Goal: Communication & Community: Participate in discussion

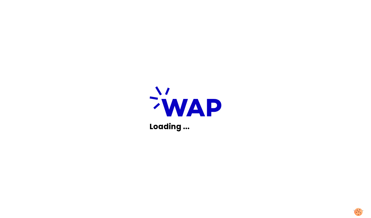
click at [303, 200] on div "Loading ..." at bounding box center [185, 109] width 371 height 218
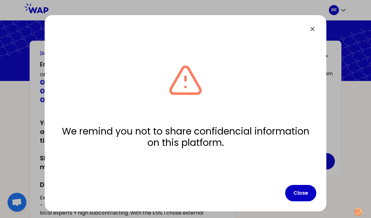
click at [302, 201] on button "Close" at bounding box center [300, 193] width 31 height 16
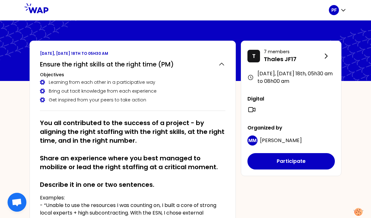
click at [306, 161] on button "Participate" at bounding box center [291, 161] width 87 height 16
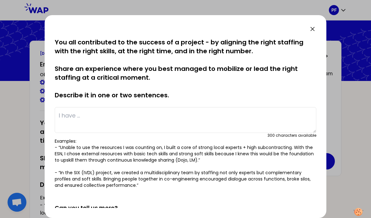
click at [127, 114] on textarea at bounding box center [186, 120] width 262 height 26
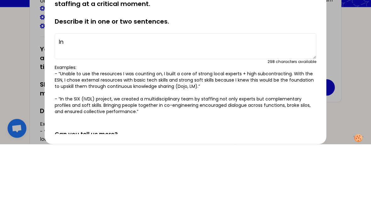
type textarea "I"
click at [161, 107] on textarea "In [DATE], I discovered and learned te Agile methods" at bounding box center [186, 120] width 262 height 26
click at [158, 107] on textarea "In [DATE], I discovered and learned te Agile methods" at bounding box center [186, 120] width 262 height 26
click at [222, 107] on textarea "In [DATE], I discovered and learned the Agile methods" at bounding box center [186, 120] width 262 height 26
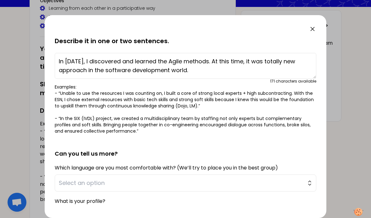
scroll to position [54, 0]
type textarea "In [DATE], I discovered and learned the Agile methods. At this time, it was tot…"
click at [206, 183] on span "Select an option" at bounding box center [181, 182] width 245 height 9
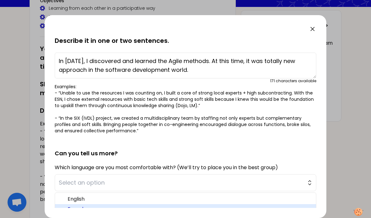
click at [96, 209] on span "French" at bounding box center [189, 209] width 243 height 8
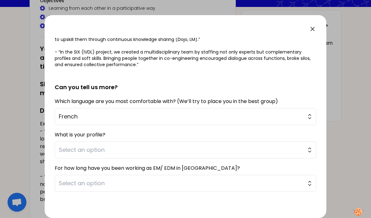
scroll to position [120, 0]
click at [189, 149] on span "Select an option" at bounding box center [181, 150] width 245 height 9
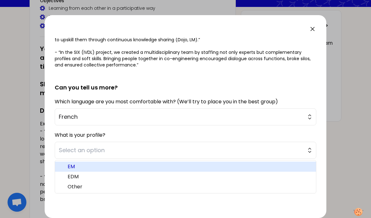
click at [68, 165] on span "EM" at bounding box center [189, 167] width 243 height 8
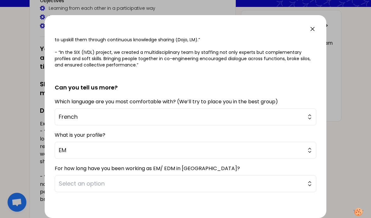
click at [310, 184] on button "Select an option" at bounding box center [186, 183] width 262 height 17
click at [298, 217] on button "Share" at bounding box center [300, 220] width 31 height 16
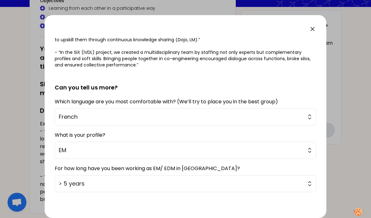
scroll to position [0, 0]
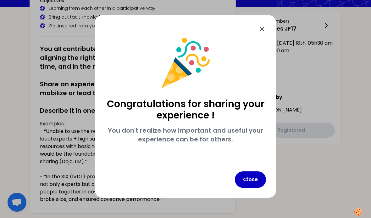
click at [254, 180] on button "Close" at bounding box center [250, 179] width 31 height 16
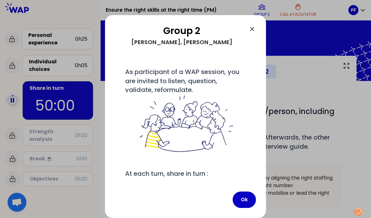
click at [243, 197] on button "Ok" at bounding box center [244, 199] width 23 height 16
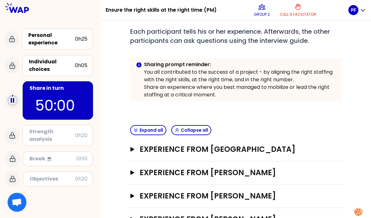
scroll to position [26, 0]
click at [135, 147] on icon "button" at bounding box center [132, 149] width 5 height 4
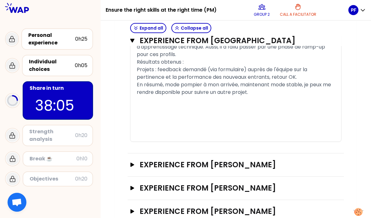
scroll to position [594, 0]
click at [136, 183] on button "Experience from [PERSON_NAME] Open" at bounding box center [235, 188] width 211 height 10
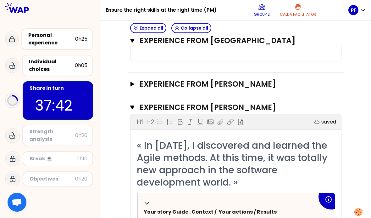
scroll to position [673, 0]
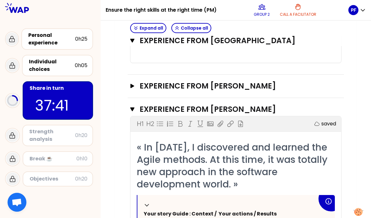
click at [133, 84] on icon "button" at bounding box center [132, 86] width 5 height 4
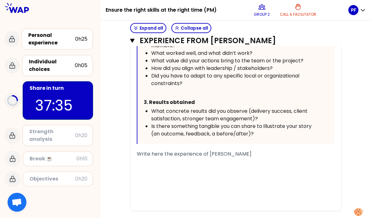
scroll to position [928, 0]
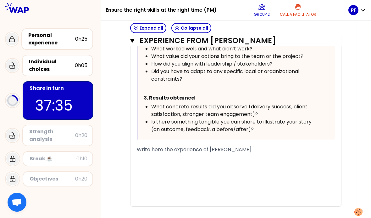
click at [237, 161] on div "﻿" at bounding box center [236, 165] width 198 height 8
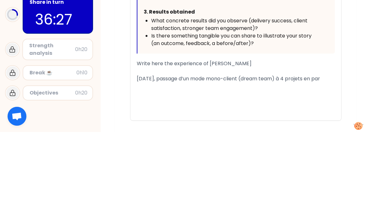
scroll to position [976, 0]
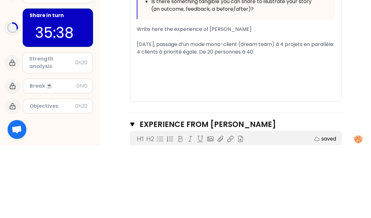
click at [294, 113] on div "[DATE], passage d’un mode mono-client (dream team) à 4 projets en parallèle. 4 …" at bounding box center [236, 120] width 198 height 15
click at [227, 113] on span "[DATE], passage d’un mode mono-client (dream team) à 4 projets en parallèle. 4 …" at bounding box center [236, 120] width 199 height 15
click at [180, 113] on div "[DATE], passage d’un mode mono-client (dream team) à 4 projets en parallèle. 4 …" at bounding box center [236, 120] width 198 height 15
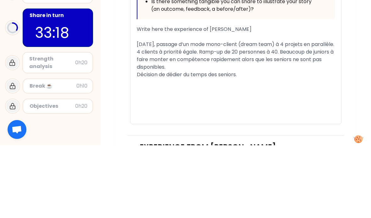
scroll to position [1006, 0]
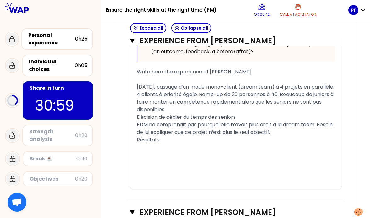
click at [299, 121] on div "EDM ne comprenait pas pourquoi elle n’avait plus droit à la dream team. Besoin …" at bounding box center [236, 128] width 198 height 15
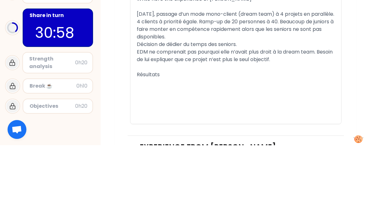
scroll to position [1021, 0]
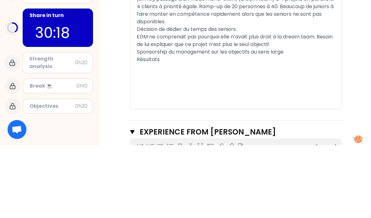
click at [172, 128] on div "Résultats" at bounding box center [236, 132] width 198 height 8
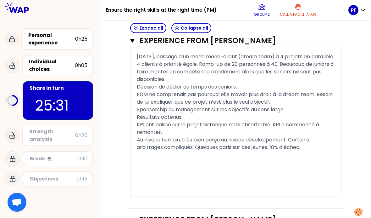
click at [131, 217] on icon "button" at bounding box center [132, 220] width 4 height 4
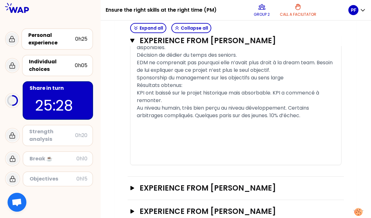
scroll to position [1052, 0]
click at [132, 186] on icon "button" at bounding box center [133, 188] width 4 height 4
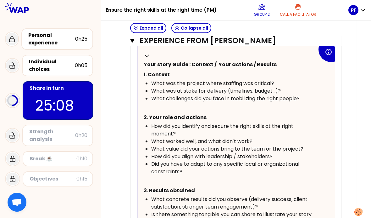
scroll to position [1281, 0]
click at [152, 52] on div "Collapse" at bounding box center [229, 56] width 171 height 8
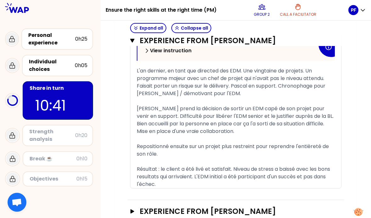
scroll to position [1285, 0]
click at [133, 209] on icon "button" at bounding box center [132, 211] width 5 height 4
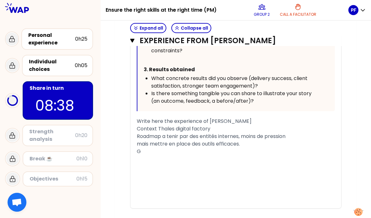
scroll to position [1690, 0]
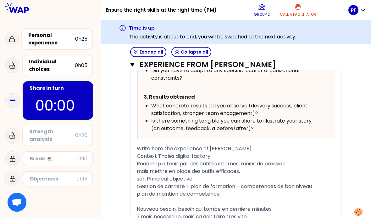
scroll to position [56, 0]
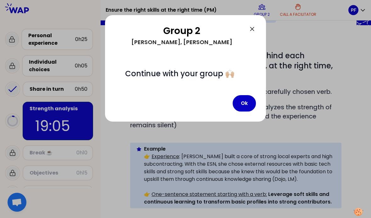
click at [245, 103] on button "Ok" at bounding box center [244, 103] width 23 height 16
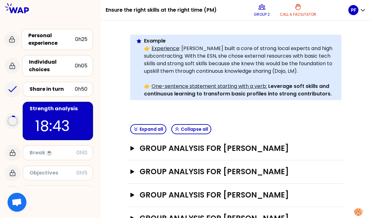
scroll to position [163, 0]
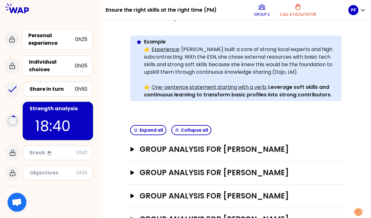
click at [133, 193] on icon "button" at bounding box center [132, 195] width 5 height 4
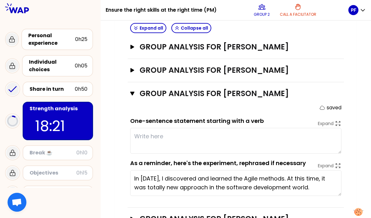
scroll to position [264, 0]
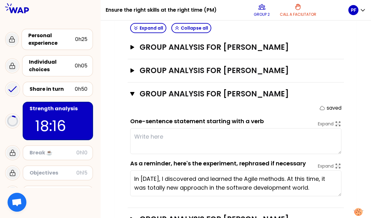
click at [135, 89] on button "Group analysis for [PERSON_NAME] Close" at bounding box center [235, 94] width 211 height 10
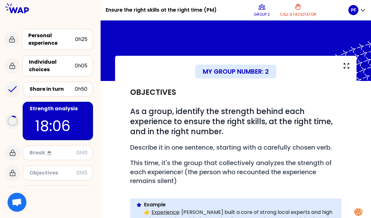
scroll to position [0, 0]
click at [54, 47] on div "Personal experience" at bounding box center [51, 39] width 47 height 15
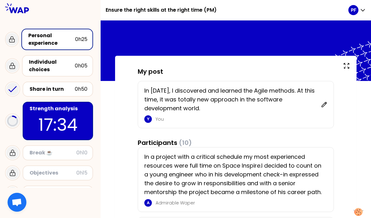
click at [44, 92] on div "Share in turn" at bounding box center [52, 89] width 45 height 8
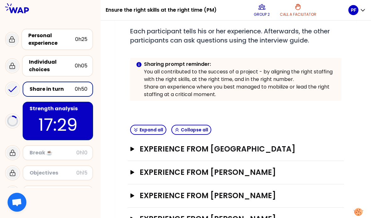
scroll to position [106, 0]
click at [136, 193] on button "Experience from [PERSON_NAME] Open" at bounding box center [235, 196] width 211 height 10
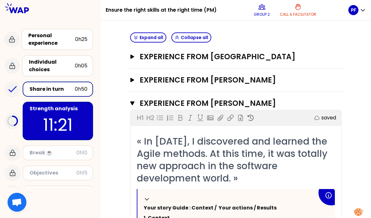
scroll to position [200, 0]
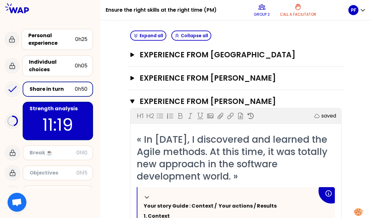
click at [132, 99] on icon "button" at bounding box center [132, 101] width 4 height 4
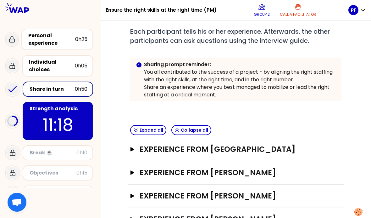
click at [133, 147] on icon "button" at bounding box center [132, 149] width 5 height 4
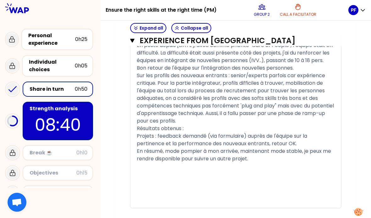
scroll to position [532, 0]
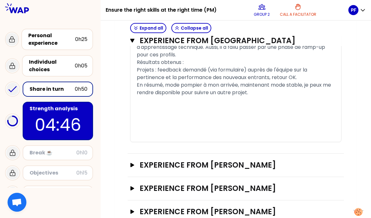
scroll to position [594, 0]
click at [41, 149] on div "Break ☕️" at bounding box center [53, 153] width 47 height 8
click at [38, 169] on div "Objectives" at bounding box center [53, 173] width 47 height 8
click at [44, 189] on div "Summary" at bounding box center [52, 193] width 45 height 8
click at [42, 85] on div "Share in turn" at bounding box center [52, 89] width 45 height 8
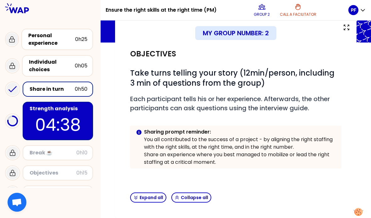
scroll to position [13, 0]
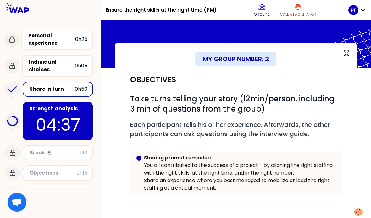
click at [53, 112] on p "04:37" at bounding box center [57, 124] width 59 height 25
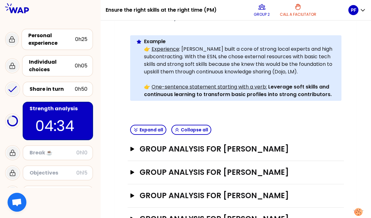
scroll to position [163, 0]
click at [130, 147] on icon "button" at bounding box center [132, 149] width 5 height 4
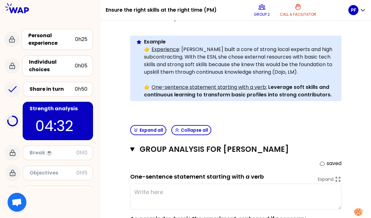
click at [172, 183] on textarea at bounding box center [235, 196] width 211 height 26
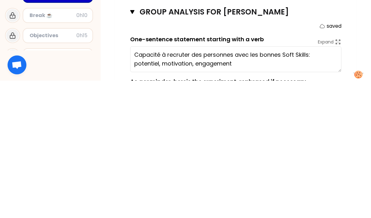
type textarea "Capacité à recruter des personnes avec les bonnes Soft Skills: potentiel, motiv…"
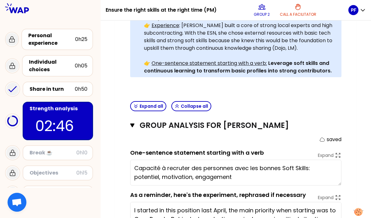
scroll to position [186, 0]
